Goal: Find specific page/section: Find specific page/section

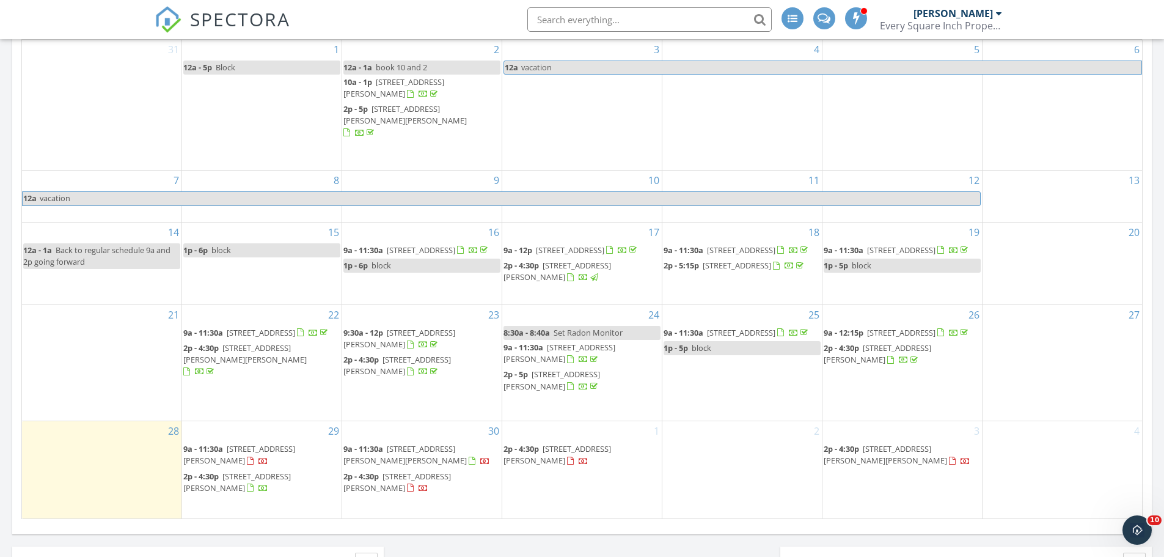
scroll to position [611, 0]
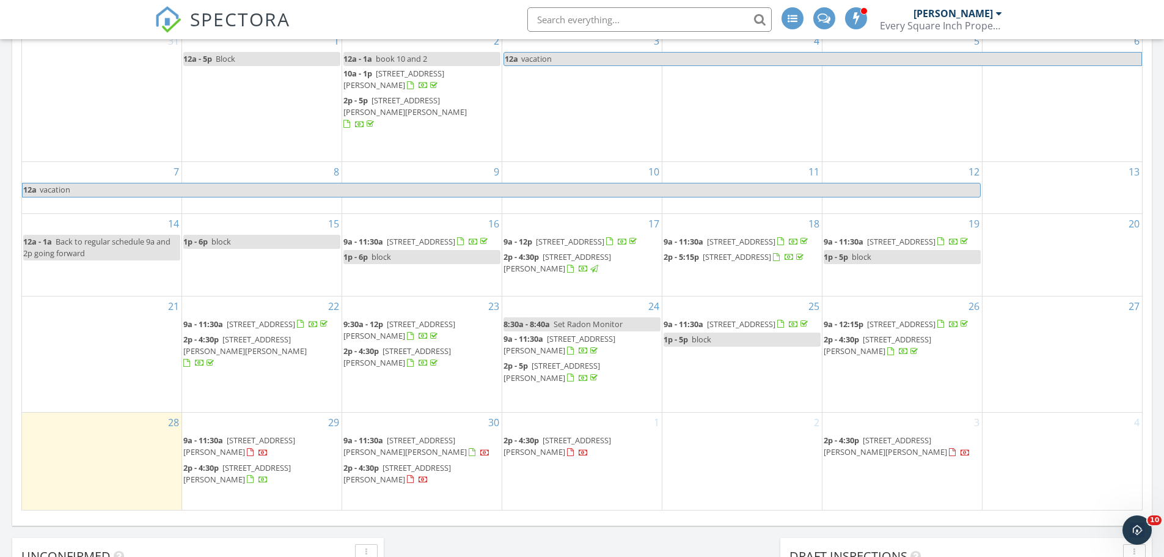
click at [451, 236] on span "[STREET_ADDRESS]" at bounding box center [421, 241] width 68 height 11
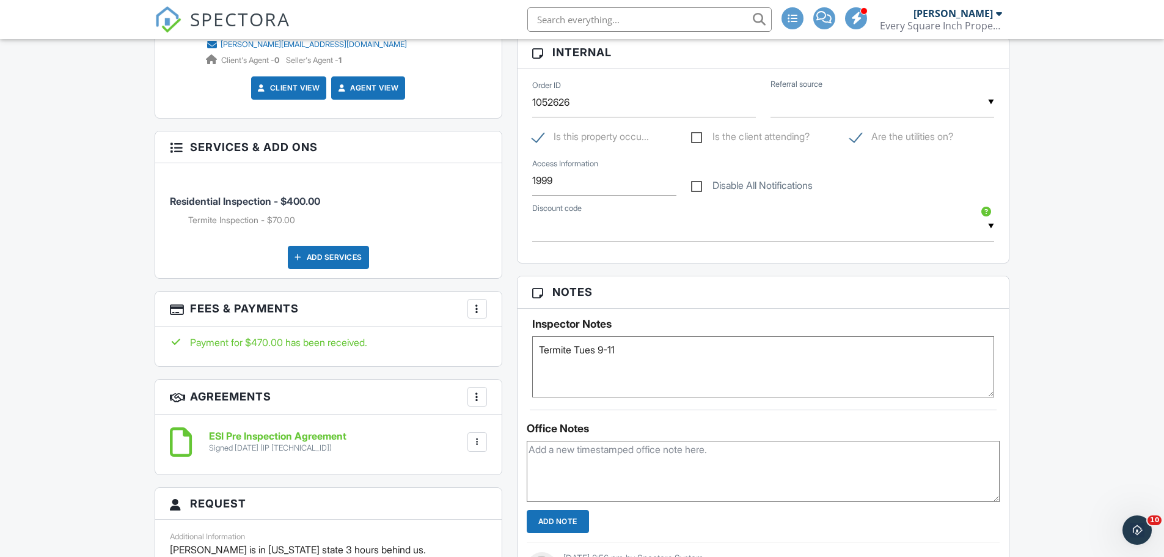
scroll to position [856, 0]
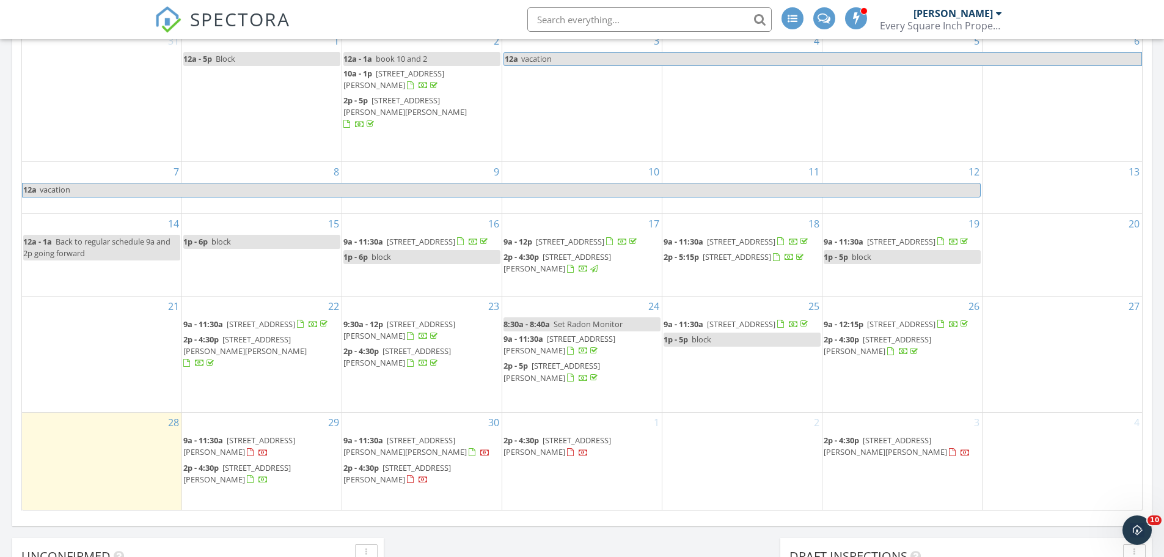
click at [586, 236] on span "[STREET_ADDRESS]" at bounding box center [570, 241] width 68 height 11
click at [609, 259] on span "506 Chisholm St, Middle Valley 37343" at bounding box center [558, 262] width 108 height 23
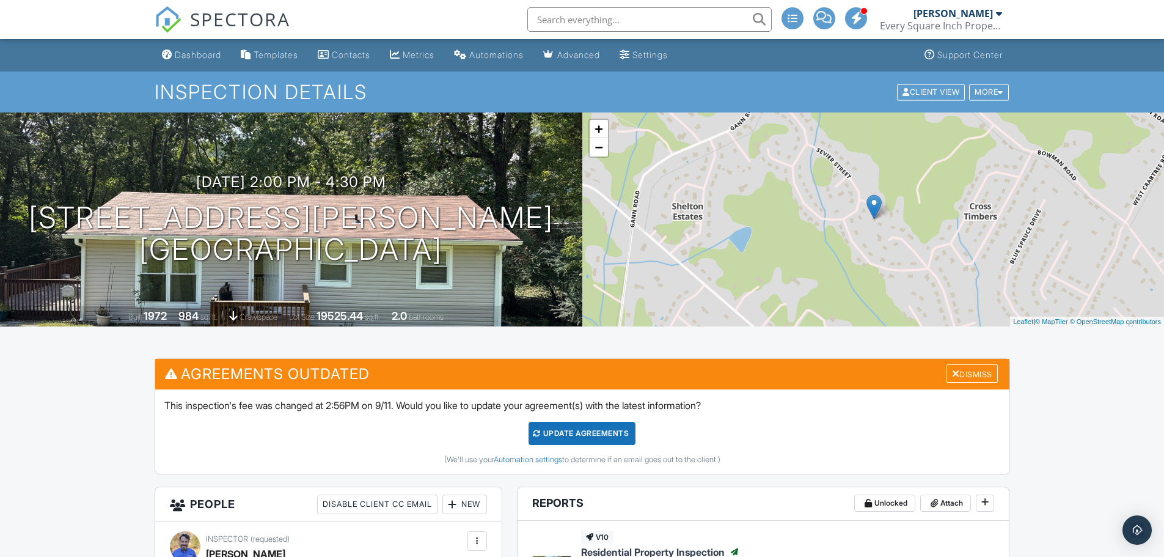
drag, startPoint x: 0, startPoint y: 0, endPoint x: 1122, endPoint y: 87, distance: 1125.4
drag, startPoint x: 442, startPoint y: 250, endPoint x: 142, endPoint y: 215, distance: 302.1
click at [142, 215] on div "09/17/2025 2:00 pm - 4:30 pm 506 Chisholm St Middle Valley, TN 37343" at bounding box center [291, 220] width 582 height 92
copy h1 "506 Chisholm St Middle Valley, TN 37343"
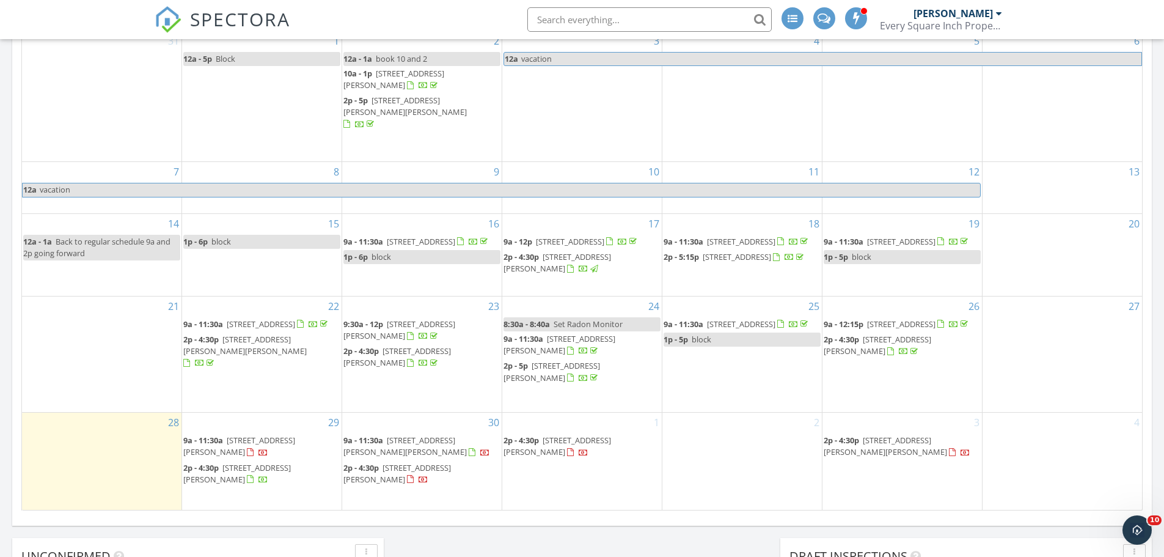
drag, startPoint x: 717, startPoint y: 245, endPoint x: 756, endPoint y: 226, distance: 43.5
click at [756, 236] on span "[STREET_ADDRESS]" at bounding box center [741, 241] width 68 height 11
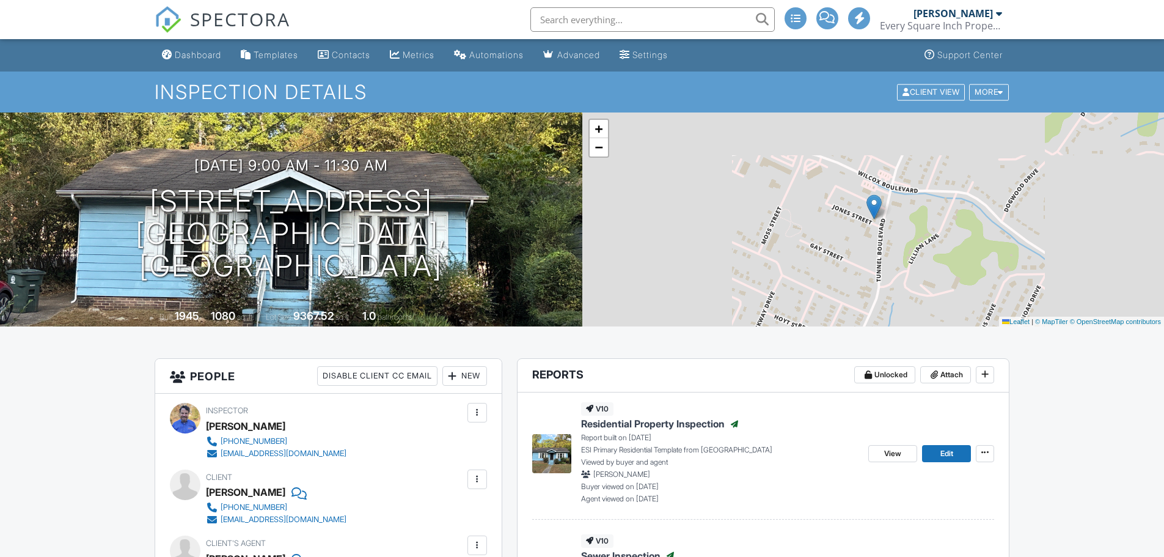
scroll to position [811, 0]
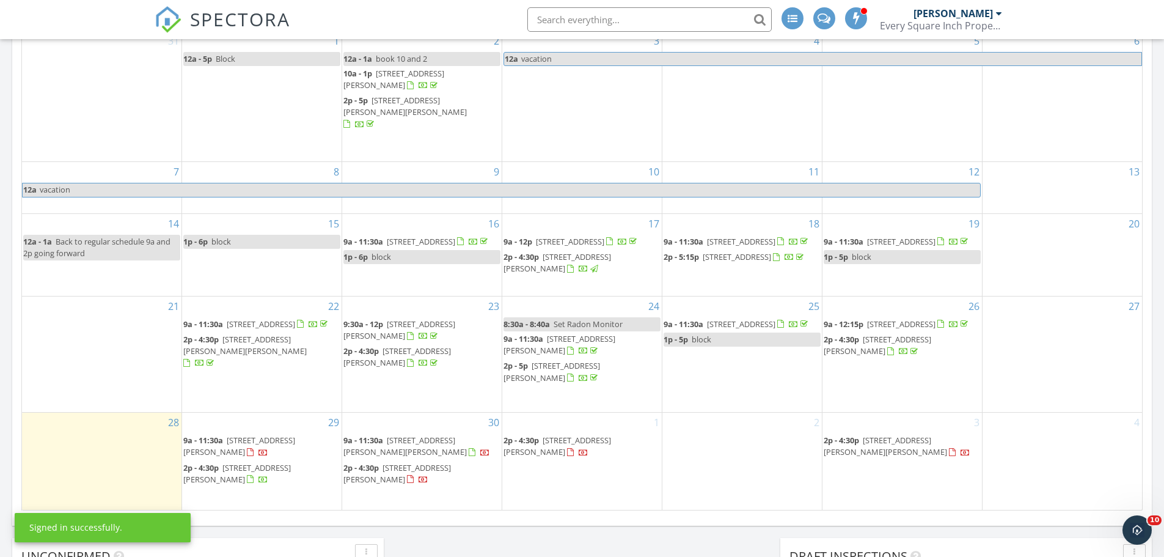
click at [749, 260] on span "2p - 5:15p 1959 Sussex Rd, Dayton 37321" at bounding box center [735, 257] width 142 height 12
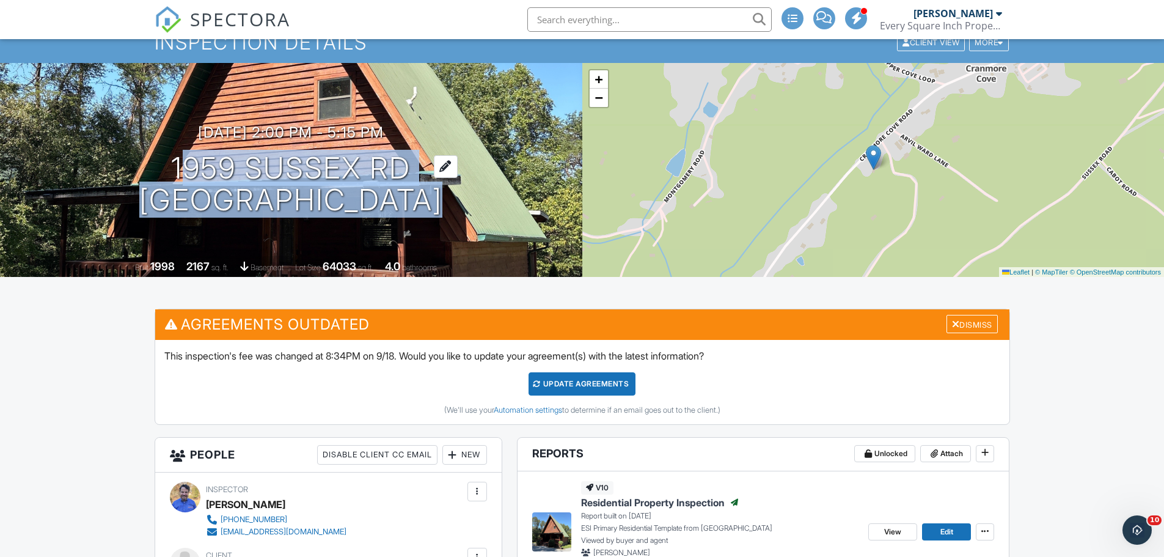
drag, startPoint x: 450, startPoint y: 188, endPoint x: 170, endPoint y: 163, distance: 281.6
click at [170, 163] on div "09/18/2025 2:00 pm - 5:15 pm 1959 Sussex Rd Dayton, TN 37321" at bounding box center [291, 170] width 582 height 92
copy h1 "1959 Sussex Rd Dayton, TN 37321"
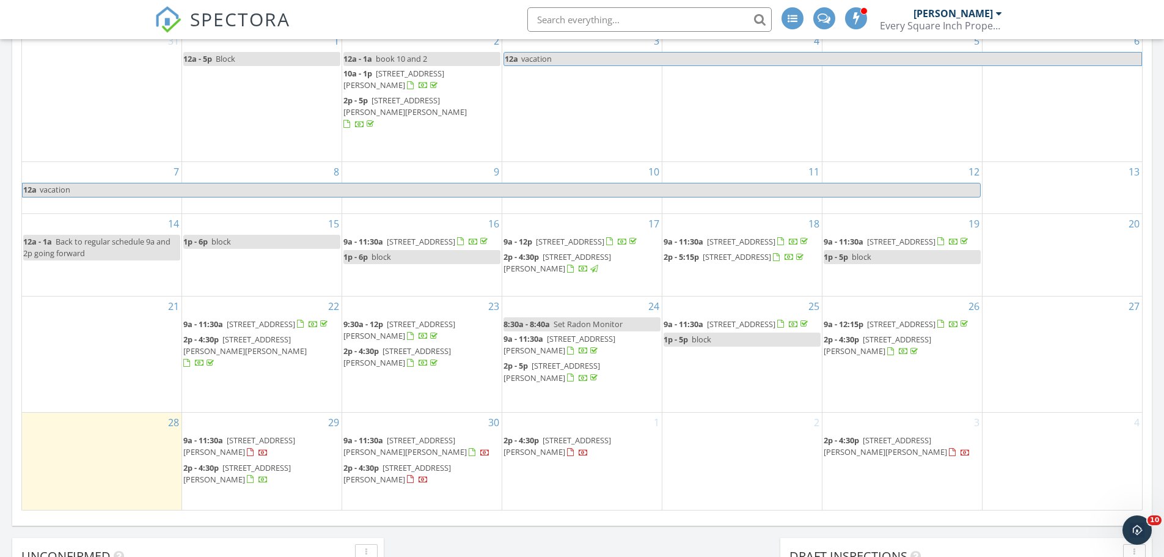
click at [933, 236] on span "8076 Watercolour Ln, Ooltewah 37363" at bounding box center [901, 241] width 68 height 11
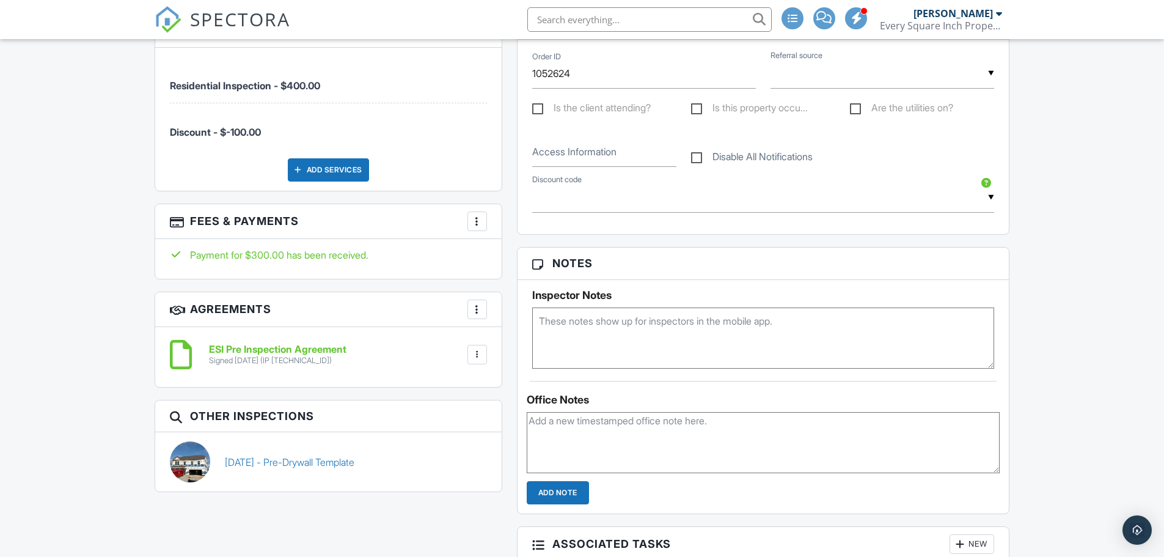
drag, startPoint x: 1173, startPoint y: 140, endPoint x: 1143, endPoint y: 294, distance: 156.9
click at [1164, 307] on html "SPECTORA Brent Warner Every Square Inch Property Inspection Role: Inspector Das…" at bounding box center [582, 477] width 1164 height 2286
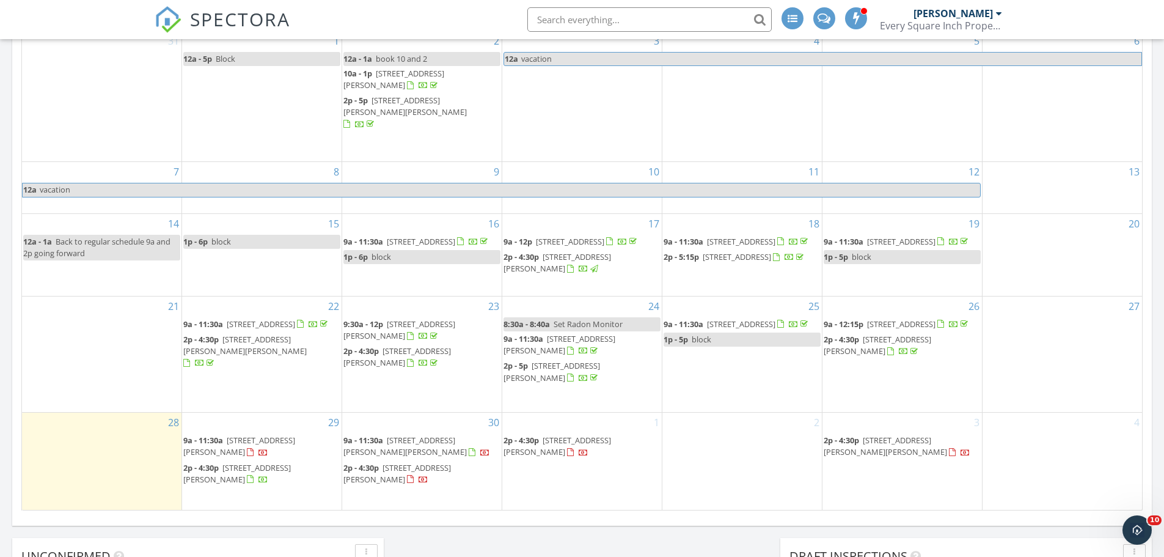
click at [220, 321] on span "9a - 11:30a" at bounding box center [203, 323] width 40 height 11
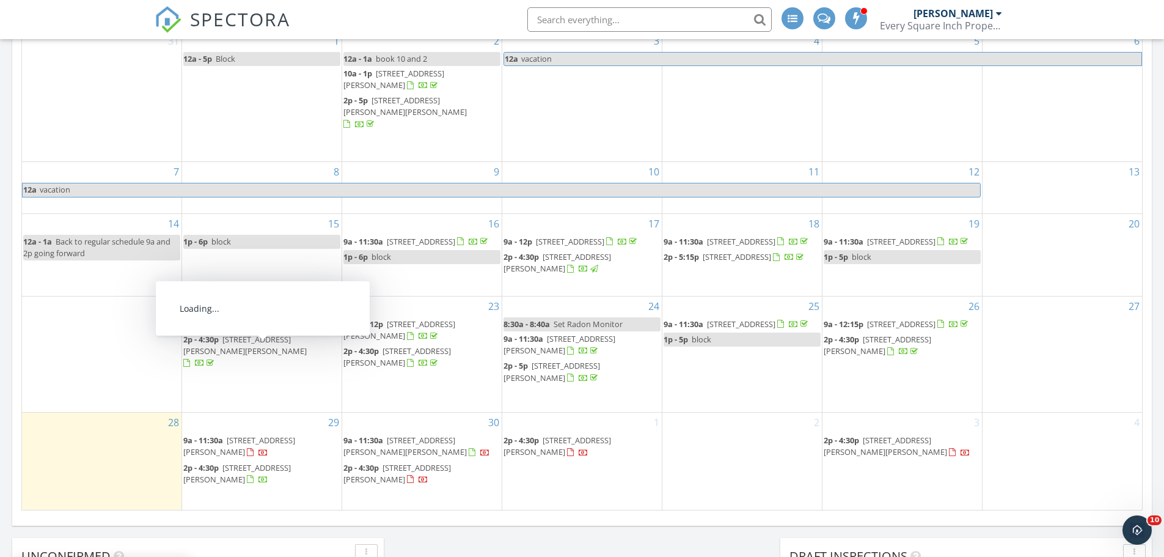
click at [281, 356] on span "[STREET_ADDRESS][PERSON_NAME][PERSON_NAME]" at bounding box center [244, 345] width 123 height 23
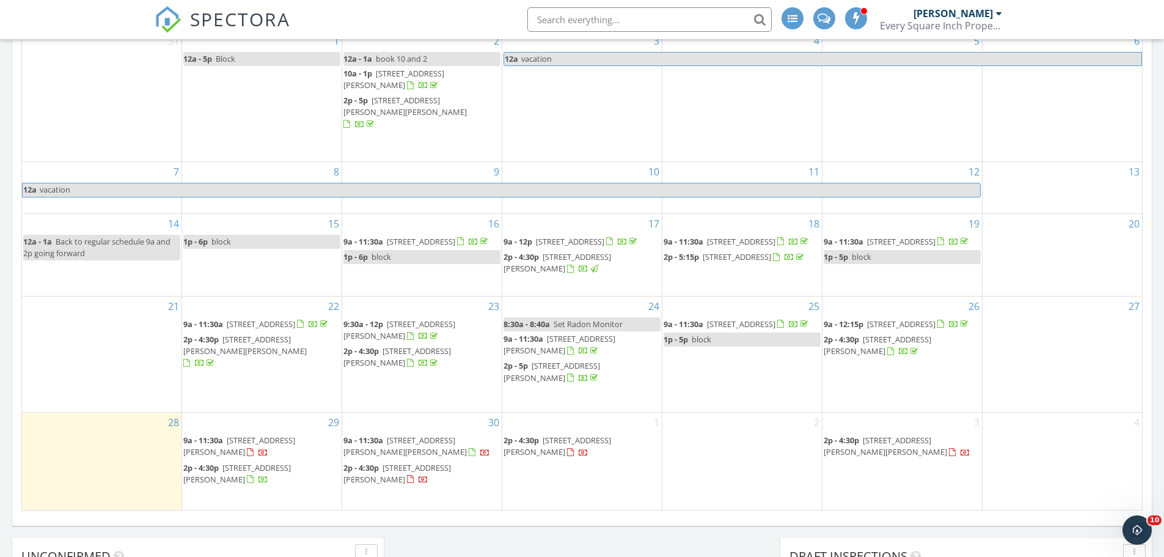
click at [449, 331] on span "9:30a - 12p [STREET_ADDRESS][PERSON_NAME]" at bounding box center [421, 330] width 157 height 24
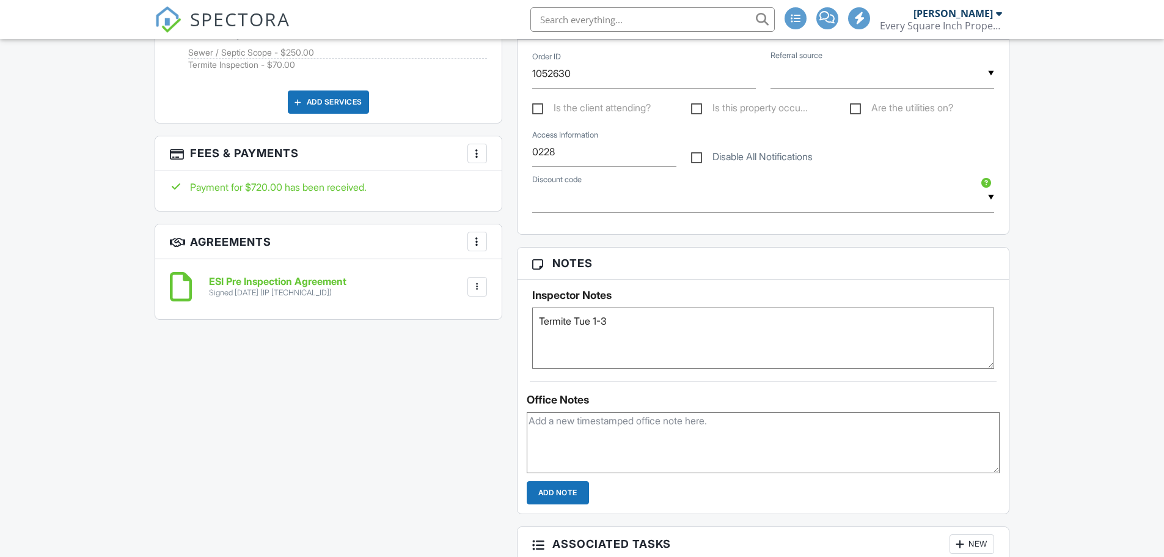
scroll to position [1220, 0]
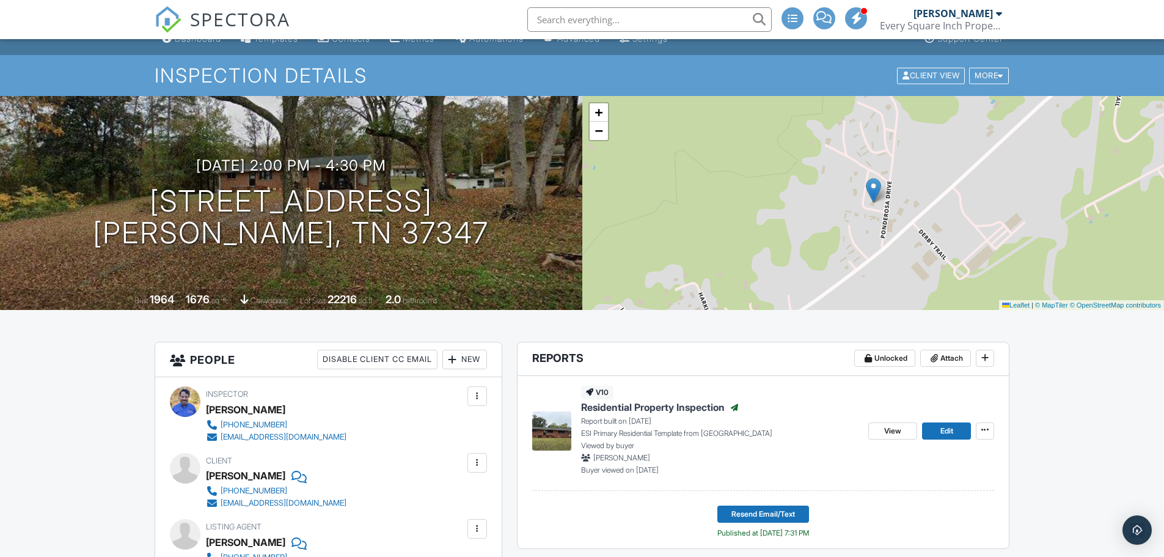
scroll to position [4, 0]
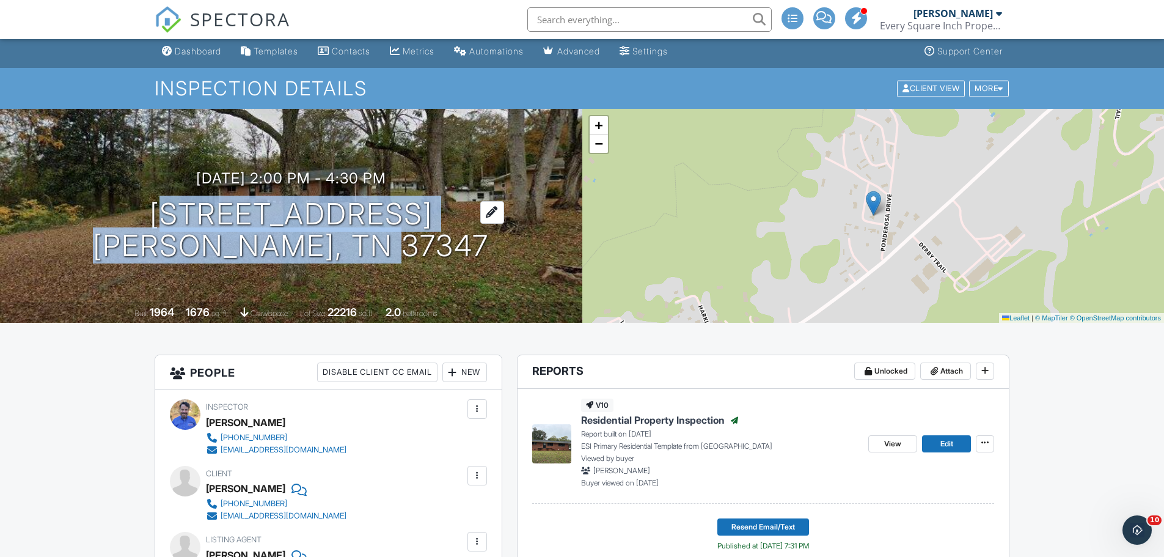
drag, startPoint x: 445, startPoint y: 241, endPoint x: 152, endPoint y: 211, distance: 294.8
click at [152, 211] on div "09/23/2025 2:00 pm - 4:30 pm 207 Ponderosa Dr Kimball, TN 37347" at bounding box center [291, 216] width 582 height 92
copy h1 "207 Ponderosa Dr Kimball, TN 37347"
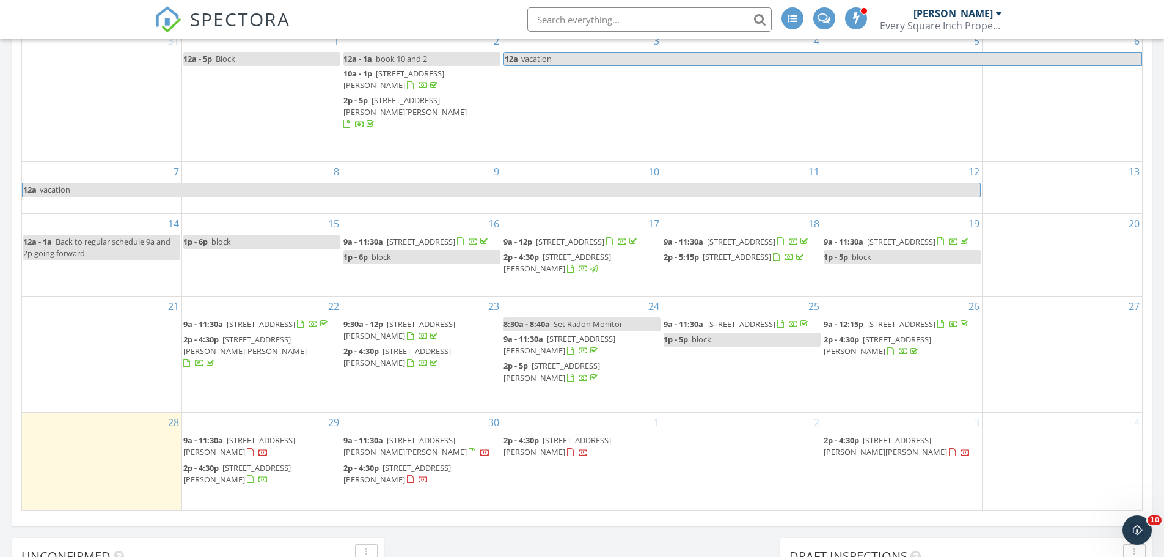
click at [614, 340] on span "6515 Satjanon Dr, Ooltewah 37363" at bounding box center [560, 344] width 112 height 23
click at [544, 376] on span "[STREET_ADDRESS][PERSON_NAME]" at bounding box center [552, 371] width 97 height 23
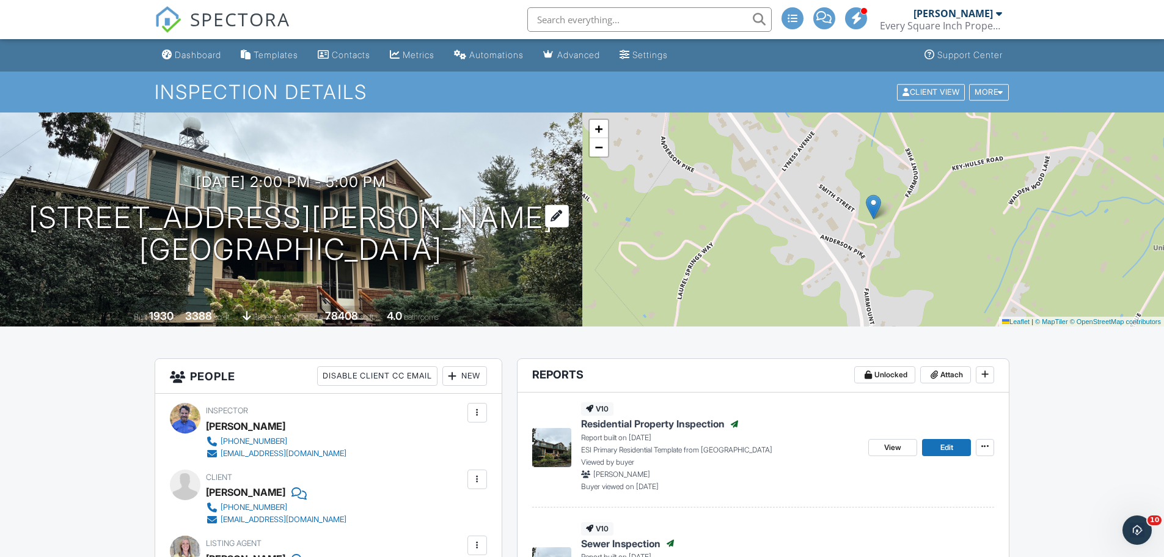
drag, startPoint x: 514, startPoint y: 249, endPoint x: 138, endPoint y: 219, distance: 377.1
click at [138, 219] on div "09/24/2025 2:00 pm - 5:00 pm 1001 Smith Spg St Signal Mountain, TN 37377" at bounding box center [291, 220] width 582 height 92
copy h1 "1001 Smith Spg St Signal Mountain, TN 37377"
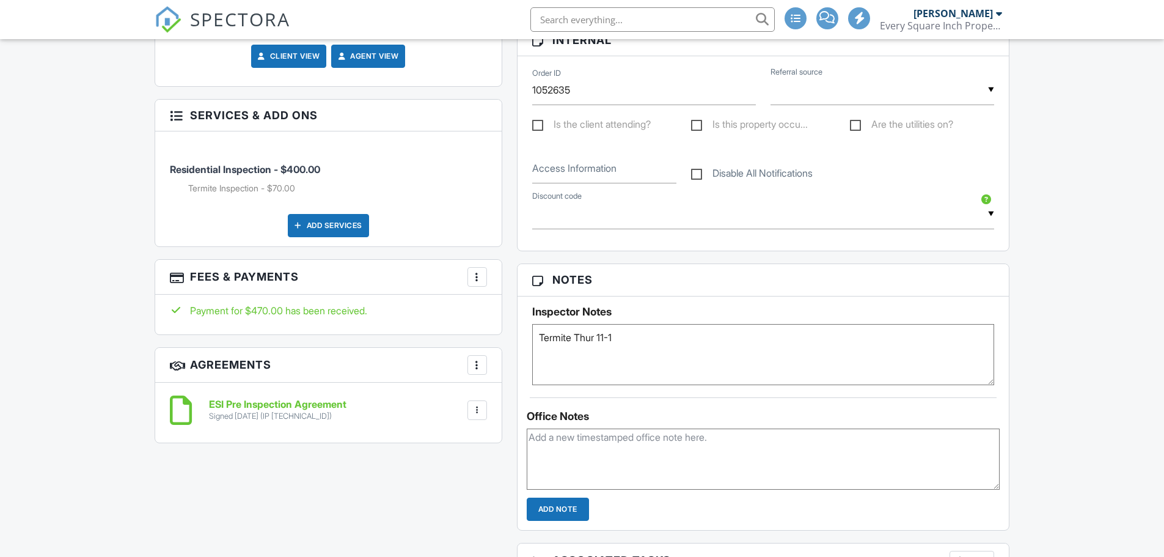
scroll to position [662, 0]
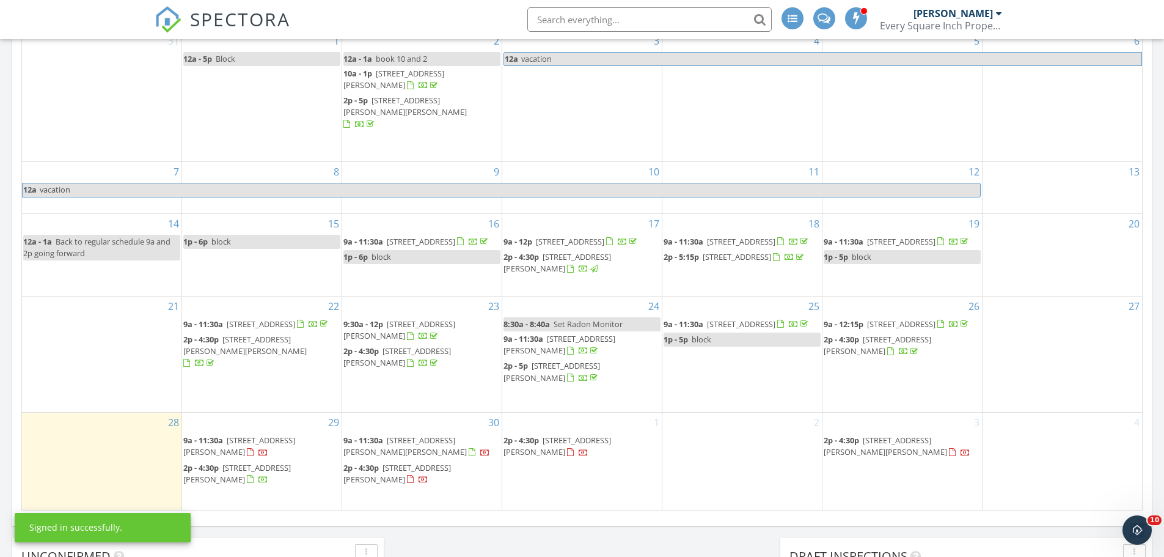
click at [954, 330] on span "9a - 12:15p [STREET_ADDRESS]" at bounding box center [897, 324] width 147 height 12
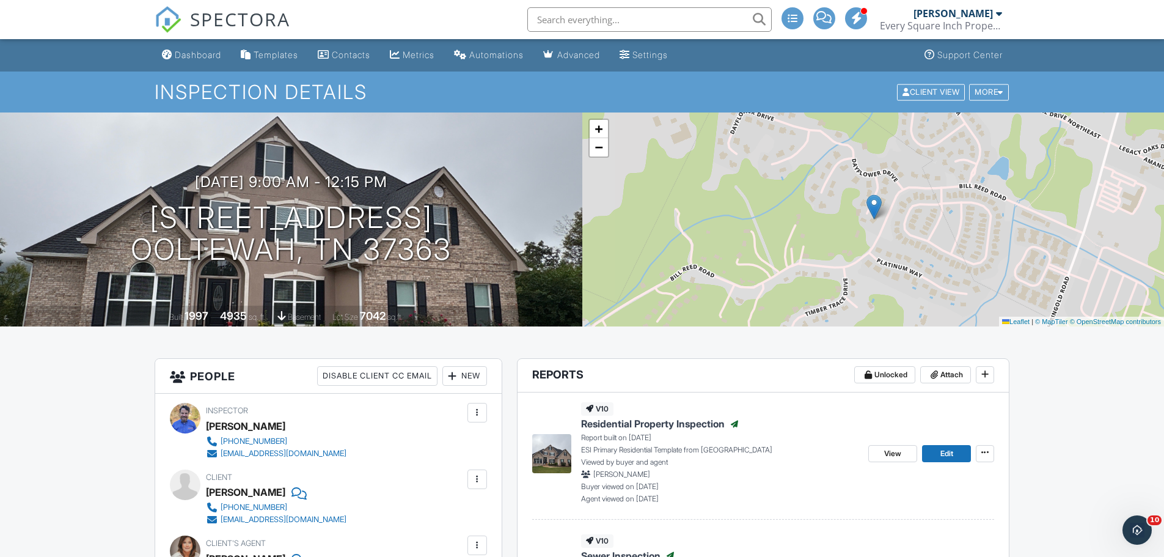
drag, startPoint x: 466, startPoint y: 251, endPoint x: 109, endPoint y: 207, distance: 359.5
click at [109, 207] on div "[DATE] 9:00 am - 12:15 pm [STREET_ADDRESS] [GEOGRAPHIC_DATA], TN 37363" at bounding box center [291, 220] width 582 height 92
copy h1 "[STREET_ADDRESS]"
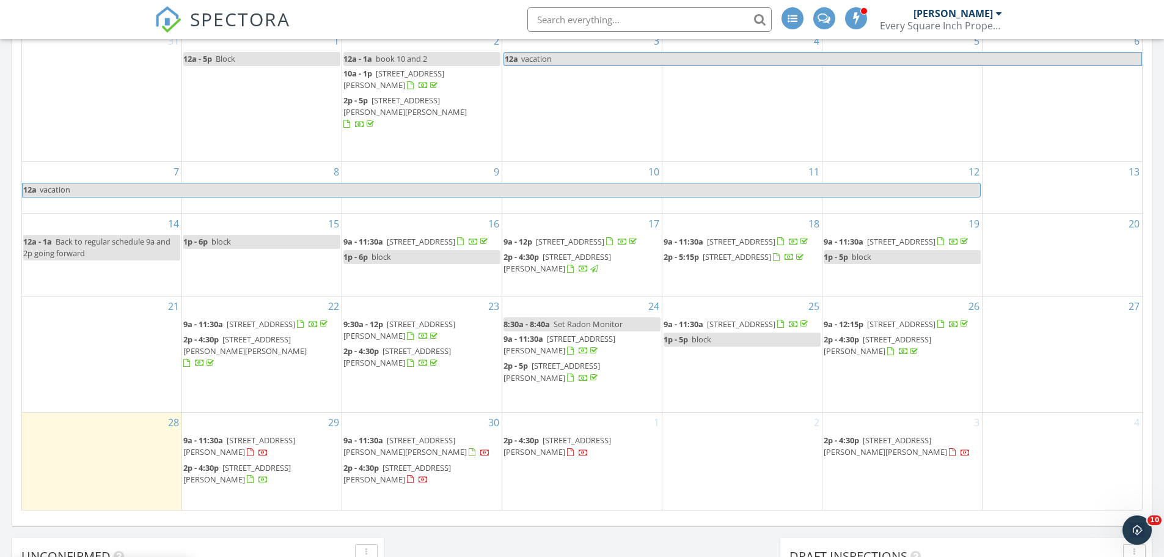
click at [927, 358] on span "2p - 4:30p [STREET_ADDRESS][PERSON_NAME]" at bounding box center [902, 346] width 157 height 24
